Goal: Information Seeking & Learning: Learn about a topic

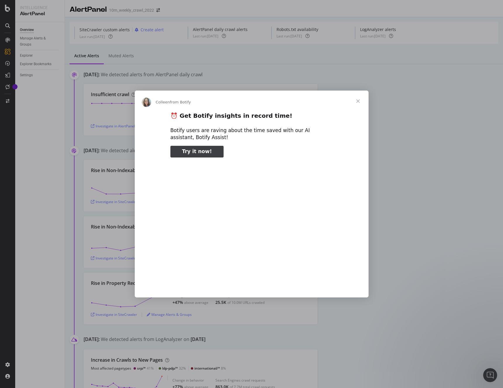
type input "158291"
click at [354, 100] on span "Close" at bounding box center [357, 101] width 21 height 21
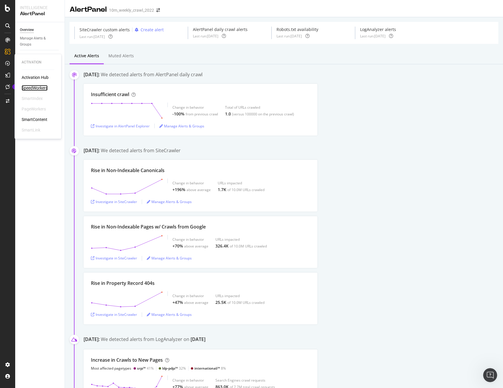
click at [38, 87] on div "SpeedWorkers" at bounding box center [35, 88] width 26 height 6
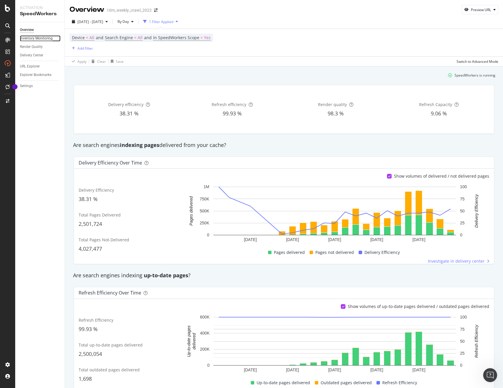
click at [31, 37] on div "Inventory Monitoring" at bounding box center [36, 38] width 33 height 6
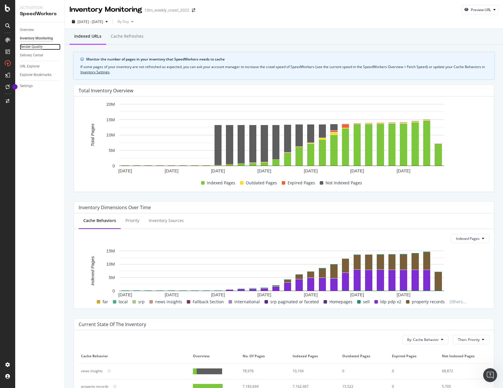
click at [32, 46] on div "Render Quality" at bounding box center [31, 47] width 23 height 6
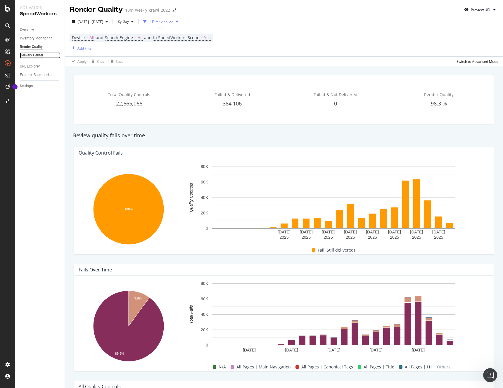
click at [35, 56] on div "Delivery Center" at bounding box center [31, 55] width 23 height 6
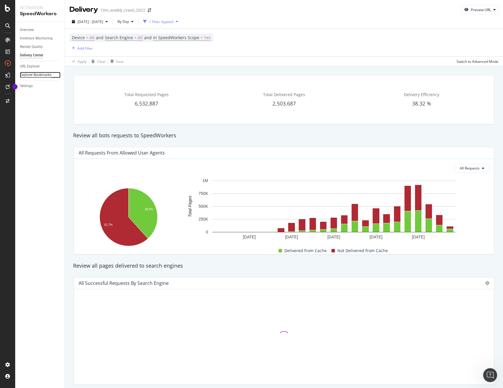
click at [31, 73] on div "Explorer Bookmarks" at bounding box center [36, 75] width 32 height 6
